Goal: Information Seeking & Learning: Learn about a topic

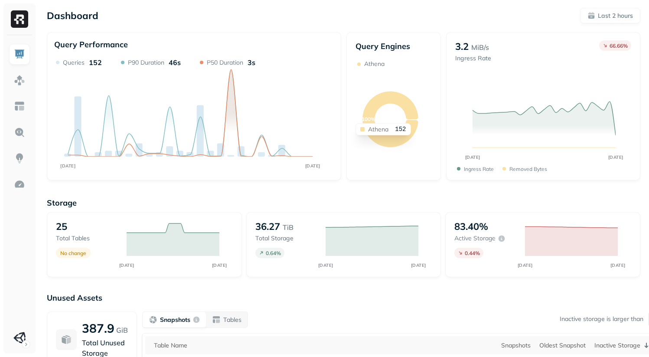
click at [410, 117] on icon at bounding box center [390, 119] width 56 height 56
click at [619, 17] on p "Last 2 hours" at bounding box center [615, 16] width 35 height 8
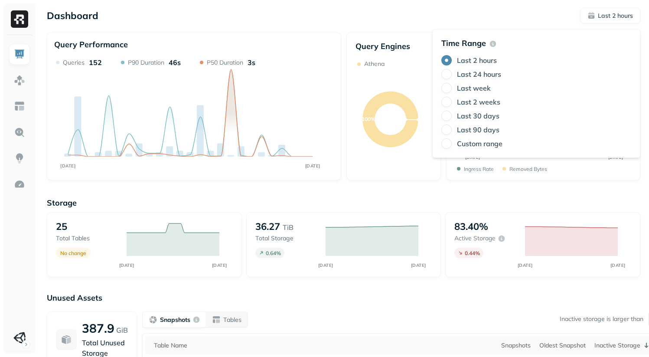
click at [310, 34] on div "Dashboard Last 2 hours Query Performance SEP 03 SEP 03 Queries 152 P90 Duration…" at bounding box center [343, 241] width 611 height 482
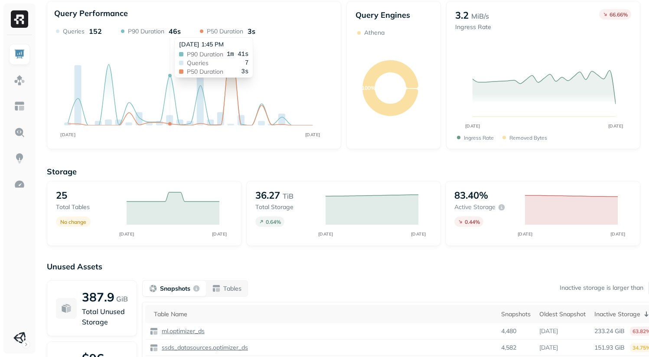
scroll to position [161, 0]
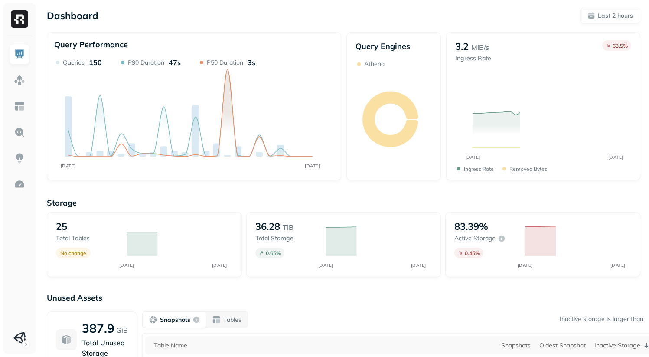
scroll to position [161, 0]
